Goal: Task Accomplishment & Management: Manage account settings

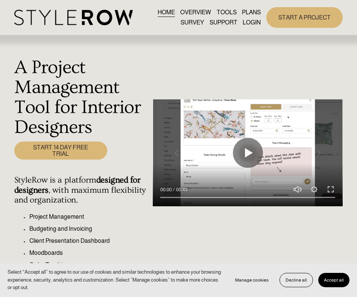
click at [248, 23] on link "LOGIN" at bounding box center [252, 23] width 18 height 10
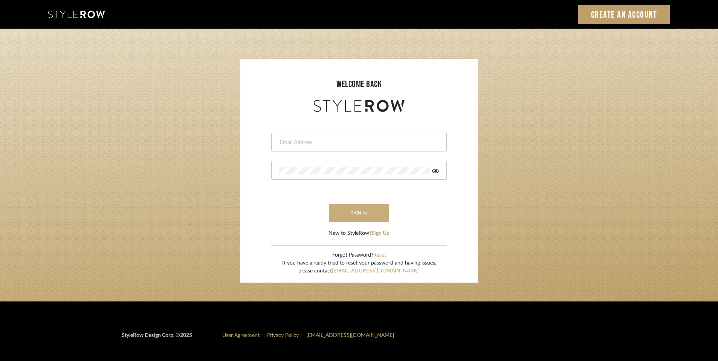
type input "Stacey@davisstagingdesign.com"
click at [357, 209] on button "sign in" at bounding box center [359, 213] width 60 height 18
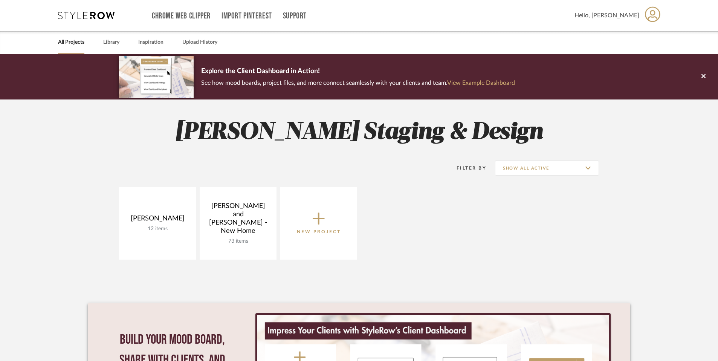
click at [480, 84] on link "View Example Dashboard" at bounding box center [481, 83] width 68 height 6
click at [72, 43] on link "All Projects" at bounding box center [71, 42] width 26 height 10
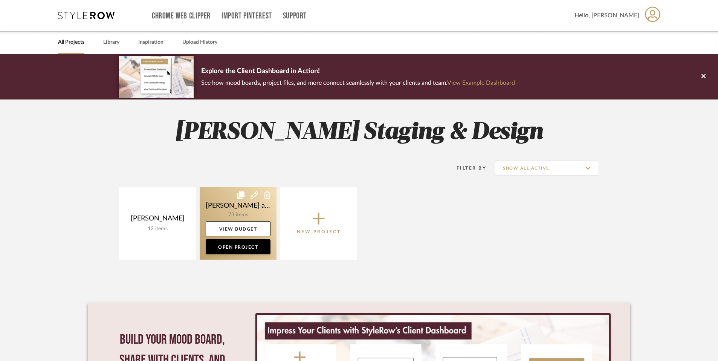
click at [214, 200] on link at bounding box center [238, 223] width 77 height 73
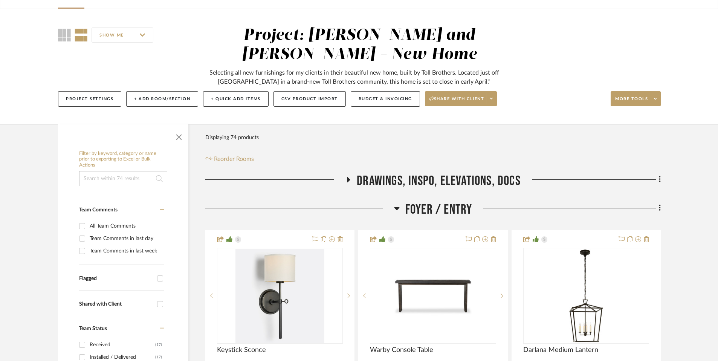
scroll to position [48, 0]
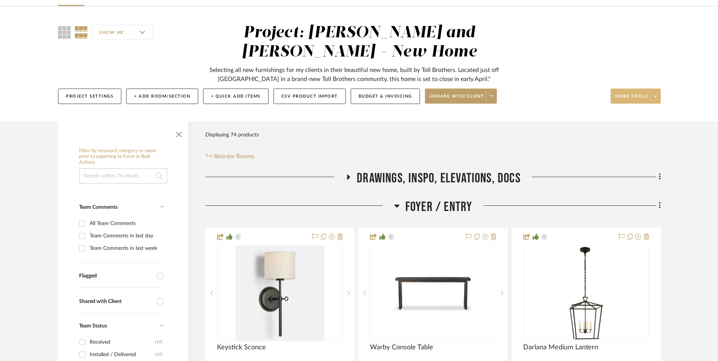
click at [657, 98] on span at bounding box center [655, 95] width 11 height 11
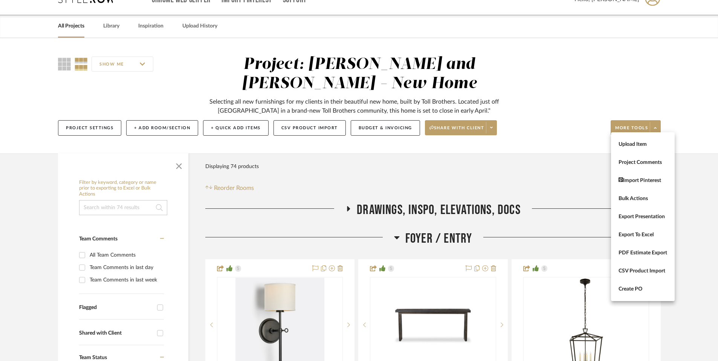
scroll to position [0, 0]
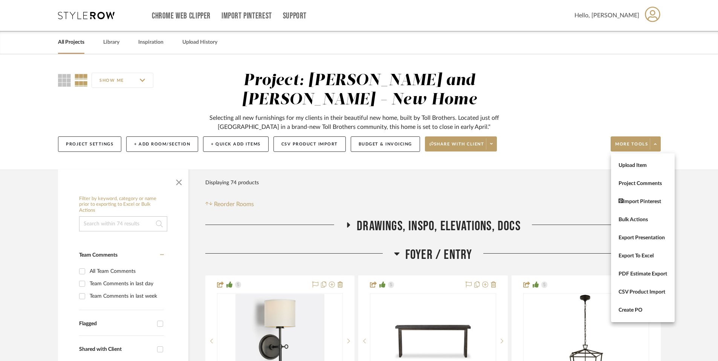
click at [459, 183] on div at bounding box center [359, 180] width 718 height 361
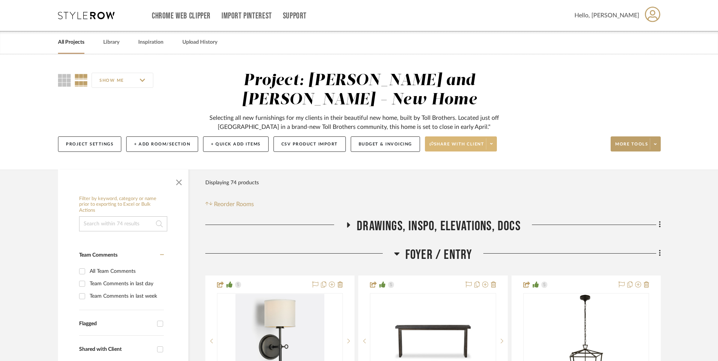
click at [492, 145] on icon at bounding box center [491, 144] width 3 height 4
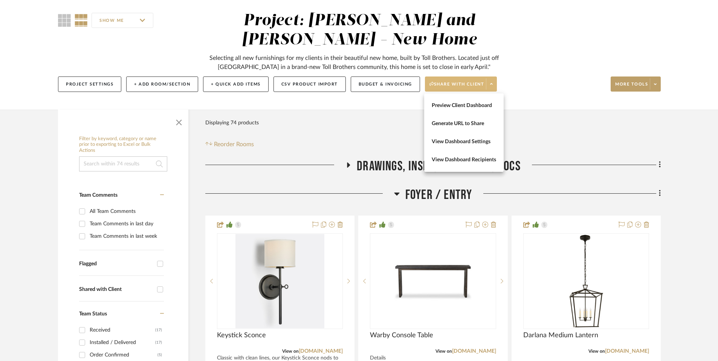
scroll to position [60, 0]
click at [459, 143] on span "View Dashboard Settings" at bounding box center [464, 141] width 64 height 6
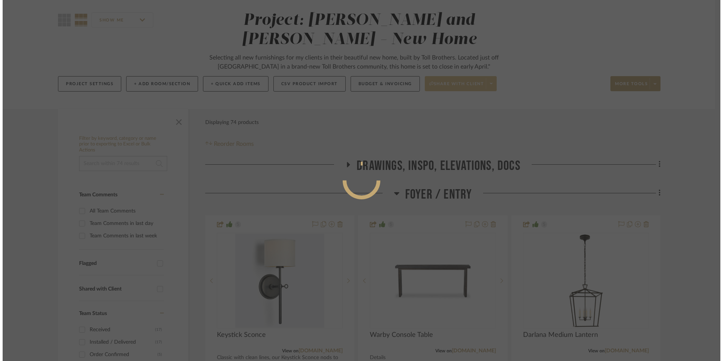
scroll to position [0, 0]
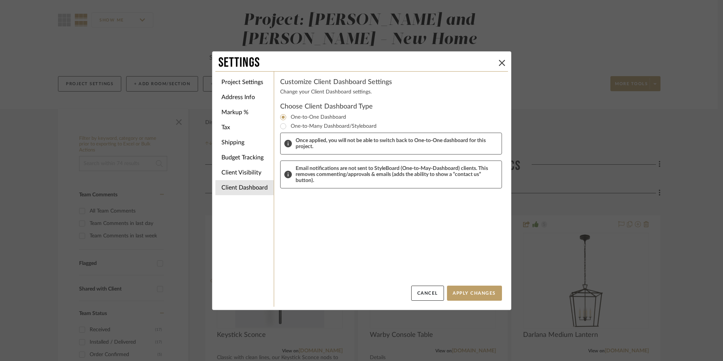
click at [291, 96] on div "Customize Client Dashboard Settings Change your Client Dashboard settings. Choo…" at bounding box center [391, 182] width 222 height 208
click at [250, 172] on li "Client Visibility" at bounding box center [244, 172] width 58 height 15
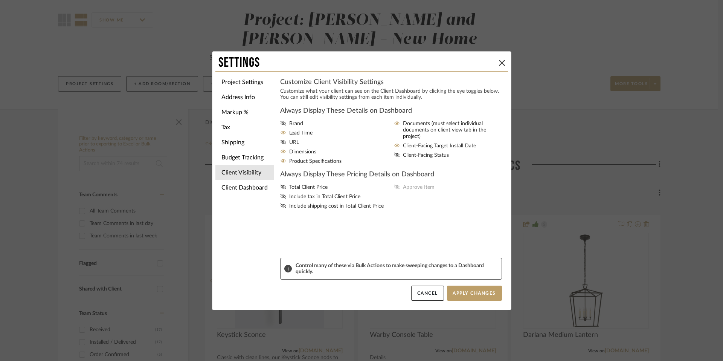
drag, startPoint x: 395, startPoint y: 151, endPoint x: 414, endPoint y: 160, distance: 21.2
click at [396, 153] on icon at bounding box center [397, 155] width 6 height 5
click at [0, 0] on input "Client-Facing Status" at bounding box center [0, 0] width 0 height 0
click at [233, 189] on li "Client Dashboard" at bounding box center [244, 187] width 58 height 15
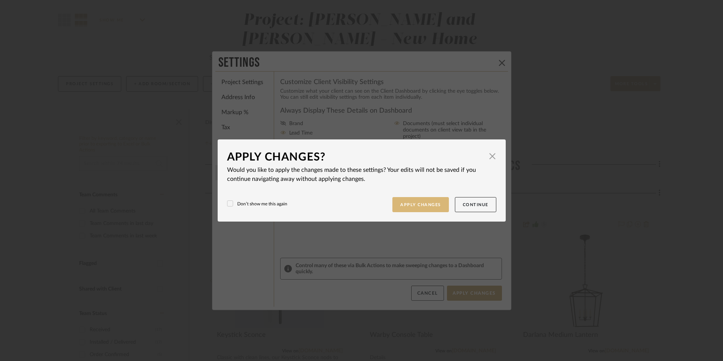
click at [406, 204] on button "Apply Changes" at bounding box center [420, 204] width 56 height 15
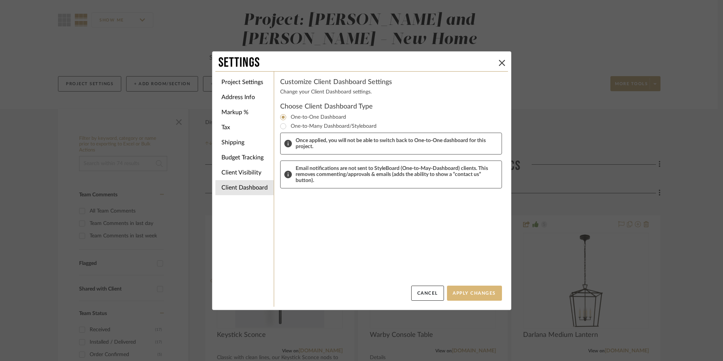
click at [468, 295] on button "Apply Changes" at bounding box center [474, 292] width 55 height 15
click at [499, 62] on icon at bounding box center [502, 63] width 6 height 6
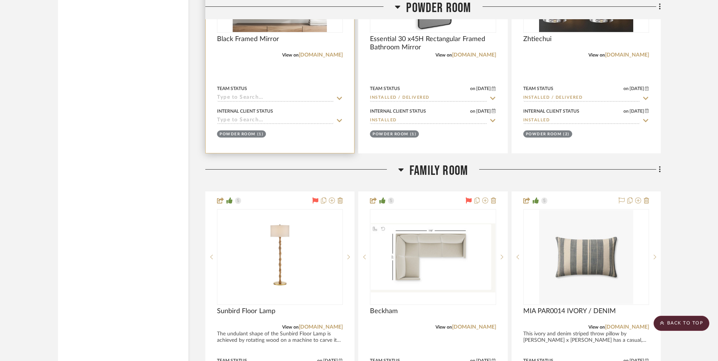
scroll to position [1641, 0]
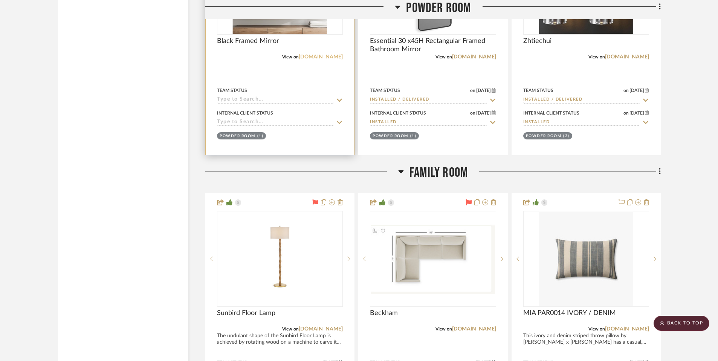
click at [325, 58] on link "[DOMAIN_NAME]" at bounding box center [321, 56] width 44 height 5
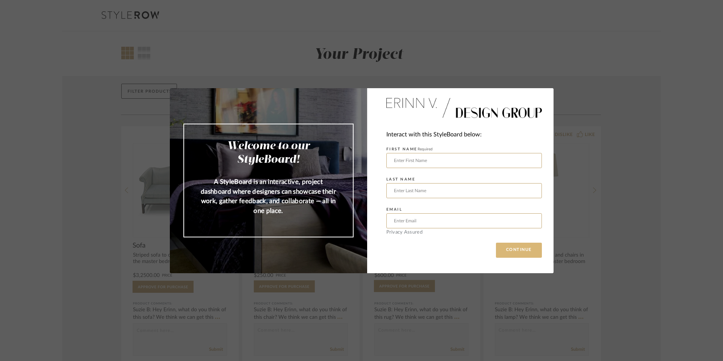
click at [510, 255] on button "CONTINUE" at bounding box center [519, 250] width 46 height 15
click at [464, 73] on div "Welcome to our StyleBoard! A StyleBoard is an interactive, project dashboard wh…" at bounding box center [361, 180] width 723 height 361
